Goal: Task Accomplishment & Management: Manage account settings

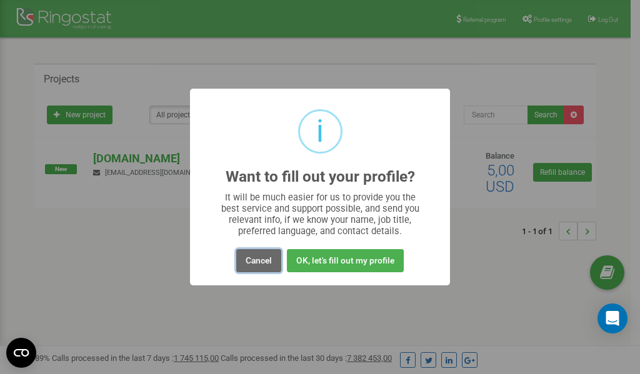
click at [254, 259] on button "Cancel" at bounding box center [258, 260] width 45 height 23
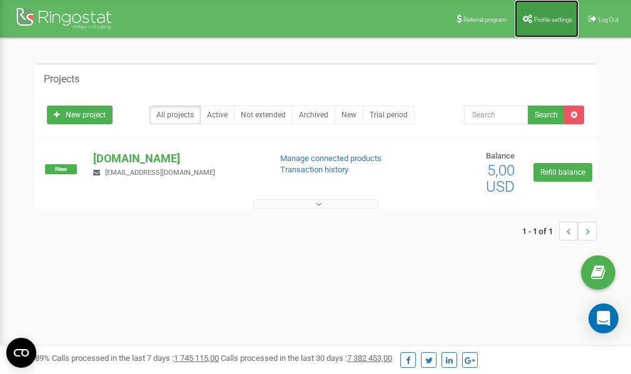
click at [542, 19] on span "Profile settings" at bounding box center [553, 19] width 38 height 7
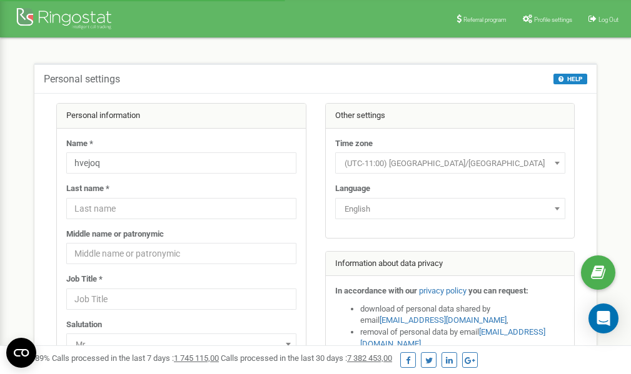
scroll to position [63, 0]
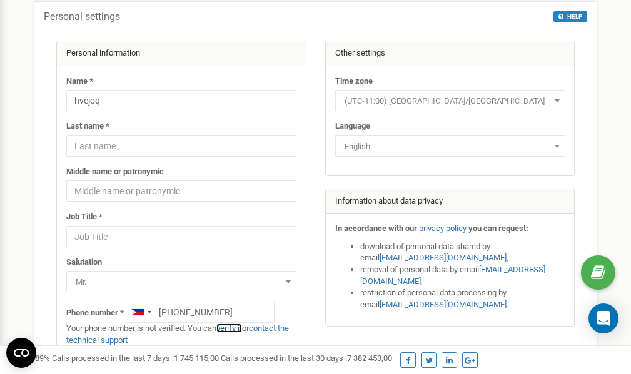
click at [236, 331] on link "verify it" at bounding box center [229, 328] width 26 height 9
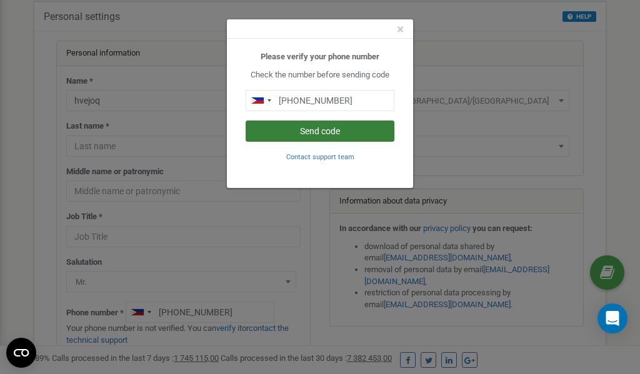
click at [326, 131] on button "Send code" at bounding box center [320, 131] width 149 height 21
